Goal: Check status: Check status

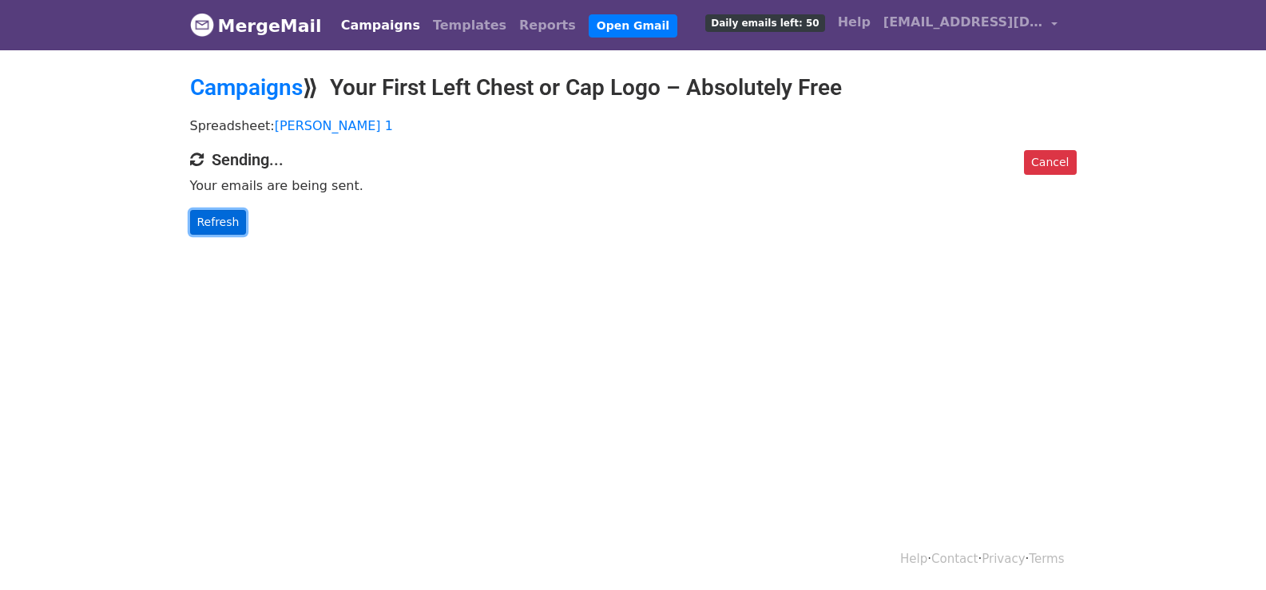
click at [212, 212] on link "Refresh" at bounding box center [218, 222] width 57 height 25
click at [225, 226] on link "Refresh" at bounding box center [218, 222] width 57 height 25
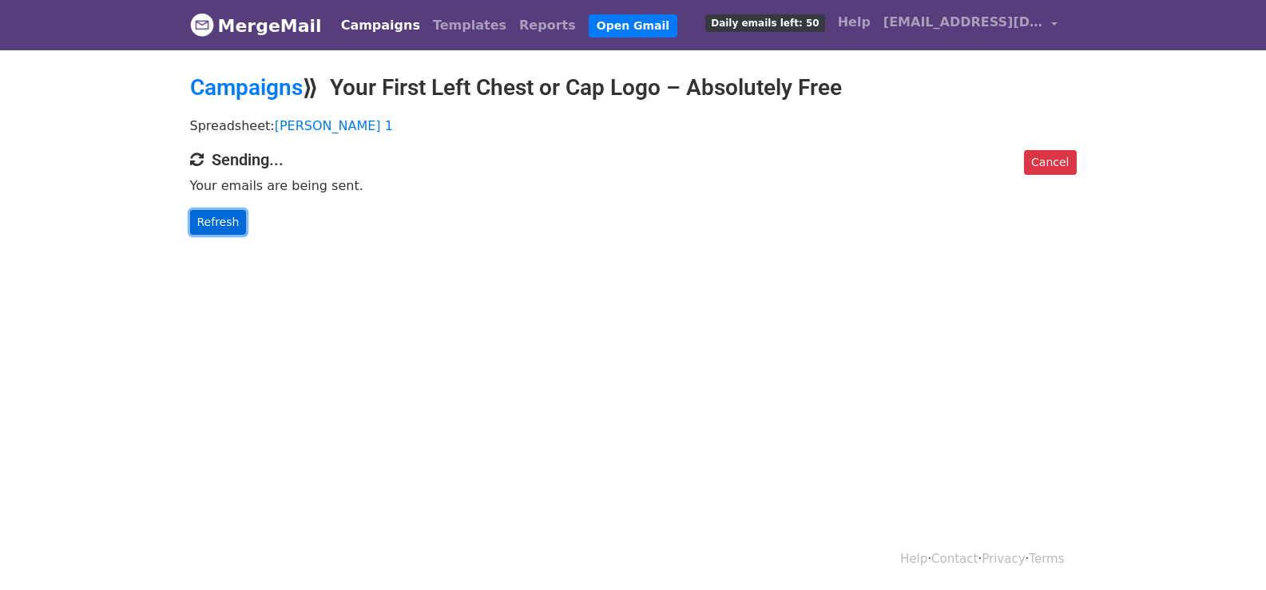
click at [225, 226] on link "Refresh" at bounding box center [218, 222] width 57 height 25
click at [219, 224] on link "Refresh" at bounding box center [218, 222] width 57 height 25
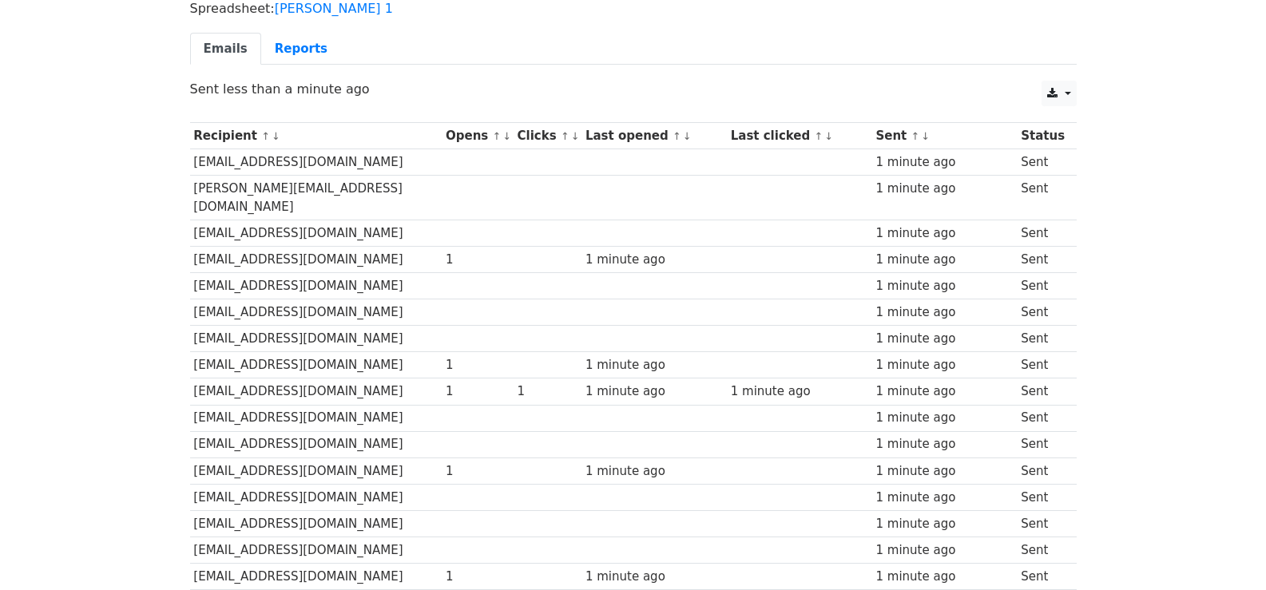
scroll to position [1139, 0]
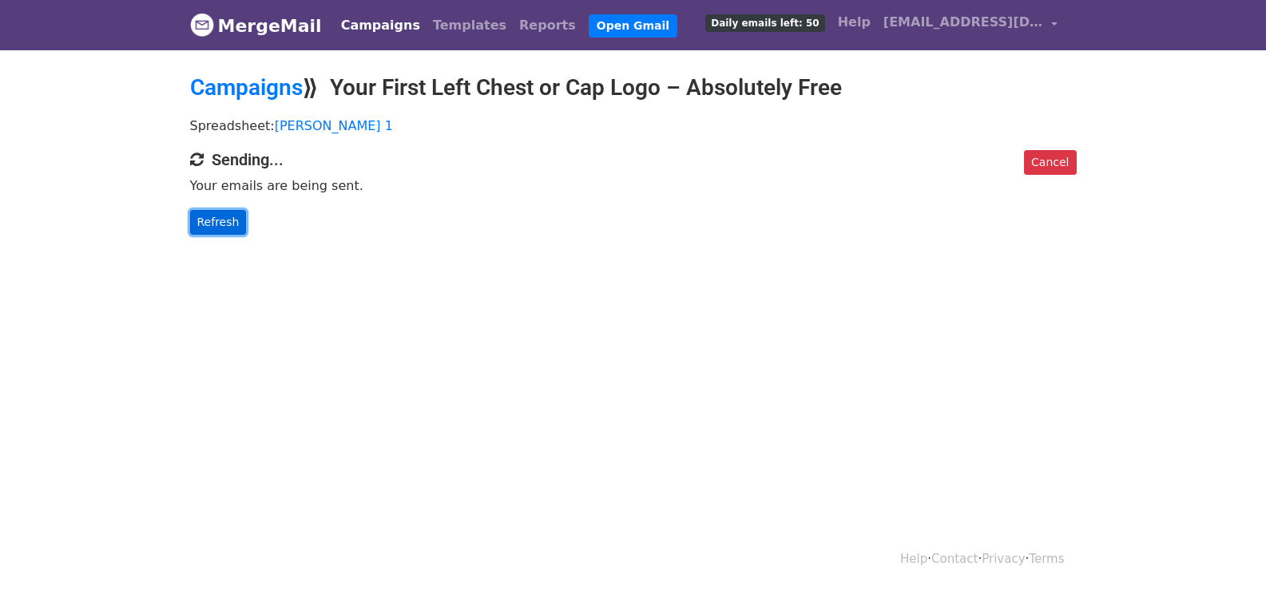
click at [220, 220] on link "Refresh" at bounding box center [218, 222] width 57 height 25
click at [225, 223] on link "Refresh" at bounding box center [218, 222] width 57 height 25
